Goal: Transaction & Acquisition: Purchase product/service

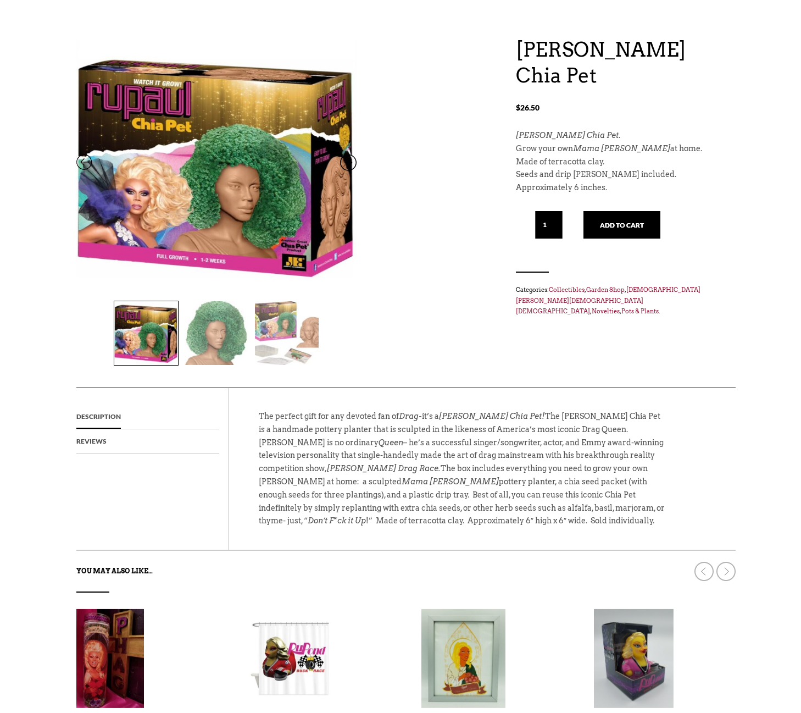
scroll to position [110, 0]
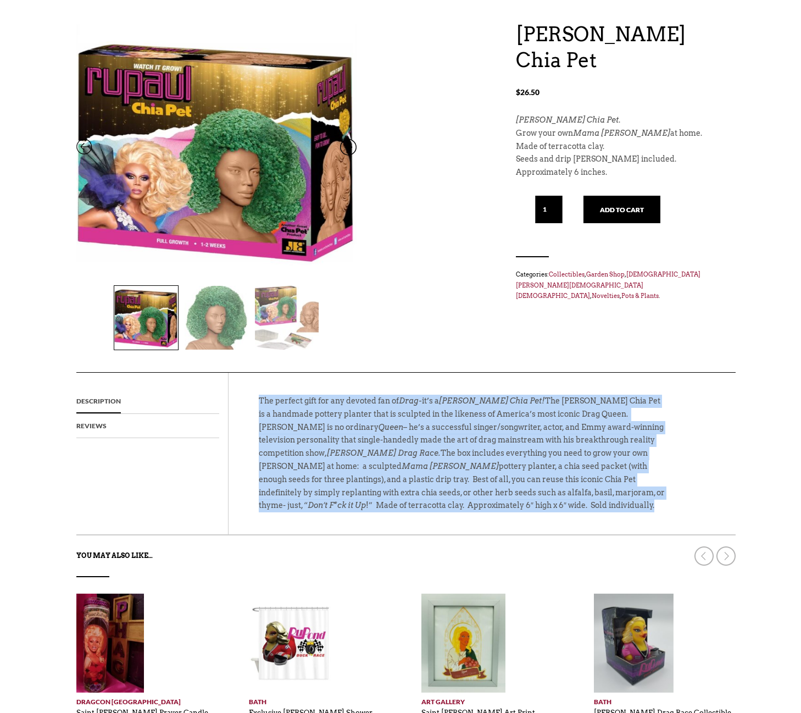
drag, startPoint x: 519, startPoint y: 505, endPoint x: 254, endPoint y: 397, distance: 285.6
click at [251, 393] on div "The perfect gift for any devoted fan of Drag- it’s a [PERSON_NAME] Chia Pet! Th…" at bounding box center [451, 454] width 429 height 162
copy p "The perfect gift for any devoted fan of Drag- it’s a [PERSON_NAME] Chia Pet! Th…"
